Goal: Information Seeking & Learning: Learn about a topic

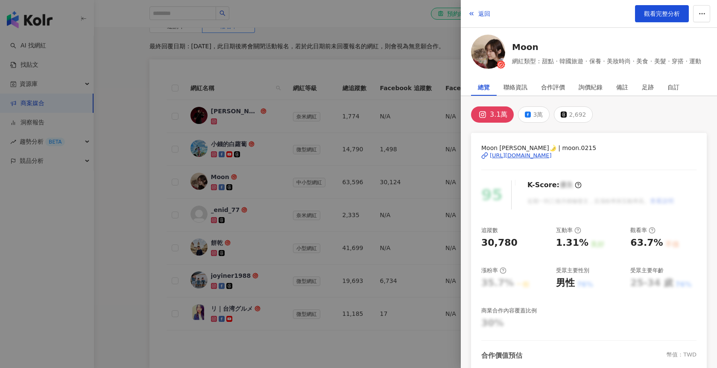
click at [264, 198] on div at bounding box center [358, 184] width 717 height 368
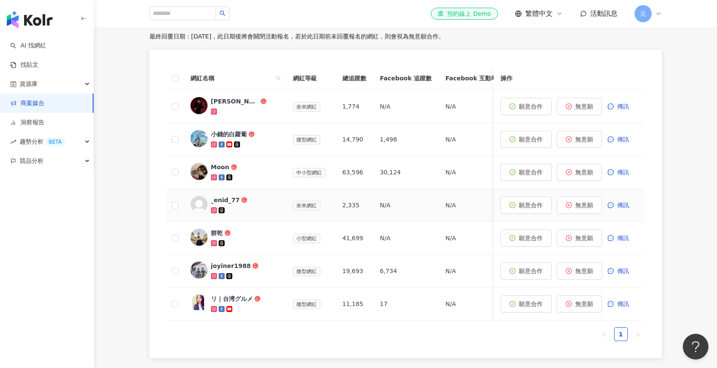
scroll to position [155, 0]
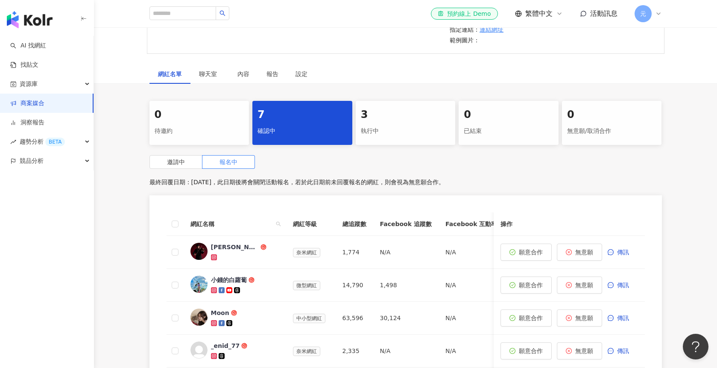
click at [374, 130] on div "執行中" at bounding box center [406, 131] width 90 height 15
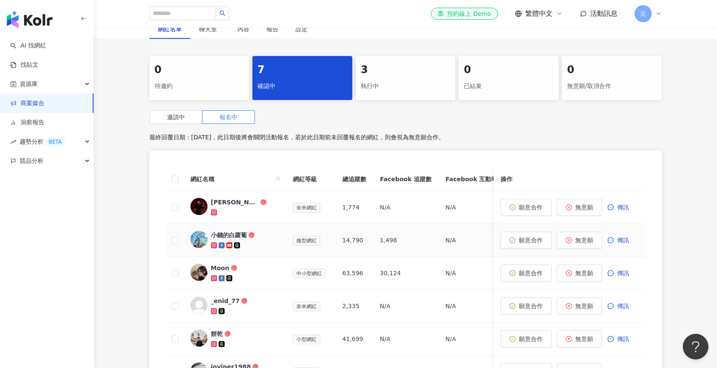
scroll to position [200, 0]
click at [390, 82] on div "執行中" at bounding box center [406, 85] width 90 height 15
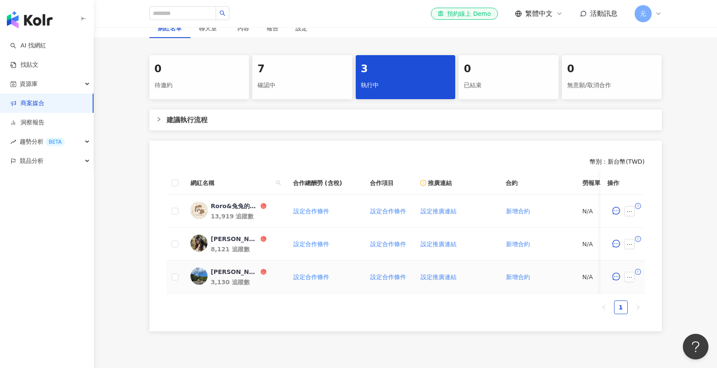
click at [221, 272] on div "[PERSON_NAME]" at bounding box center [235, 271] width 48 height 9
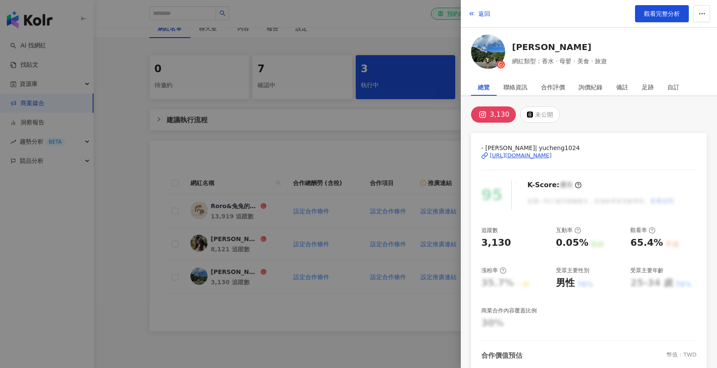
click at [490, 112] on div "3,130" at bounding box center [500, 115] width 20 height 12
click at [486, 68] on div at bounding box center [488, 52] width 34 height 34
click at [247, 143] on div at bounding box center [358, 184] width 717 height 368
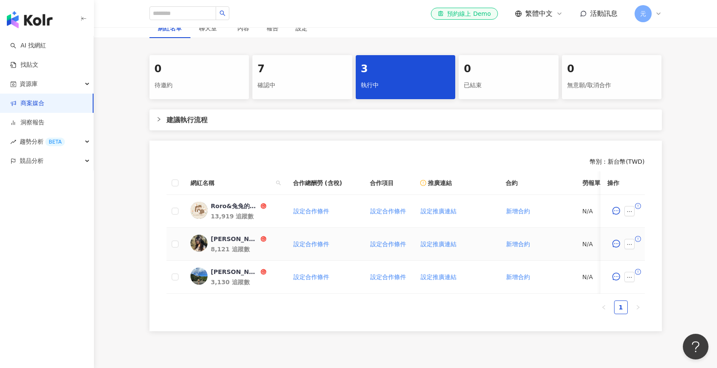
click at [203, 248] on img at bounding box center [199, 243] width 17 height 17
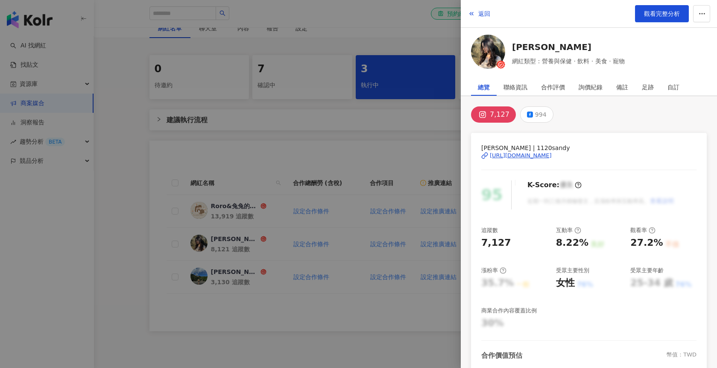
click at [494, 56] on img at bounding box center [488, 52] width 34 height 34
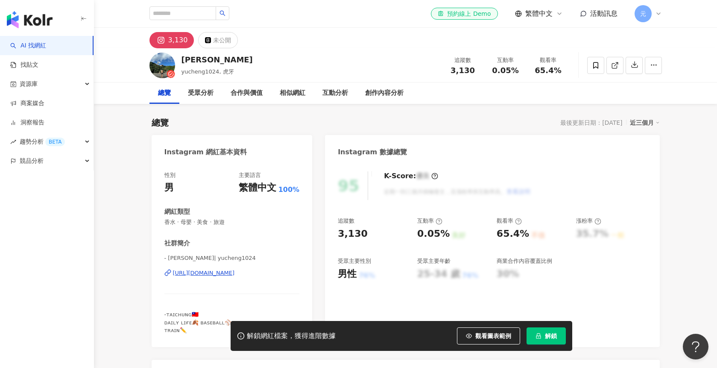
click at [235, 275] on div "[URL][DOMAIN_NAME]" at bounding box center [204, 273] width 62 height 8
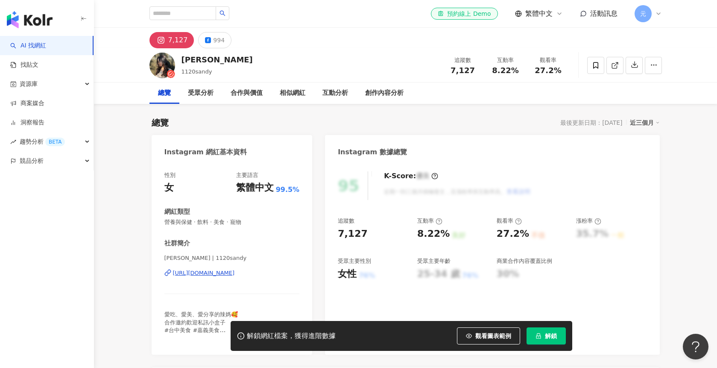
click at [235, 270] on div "[URL][DOMAIN_NAME]" at bounding box center [204, 273] width 62 height 8
